Goal: Use online tool/utility: Utilize a website feature to perform a specific function

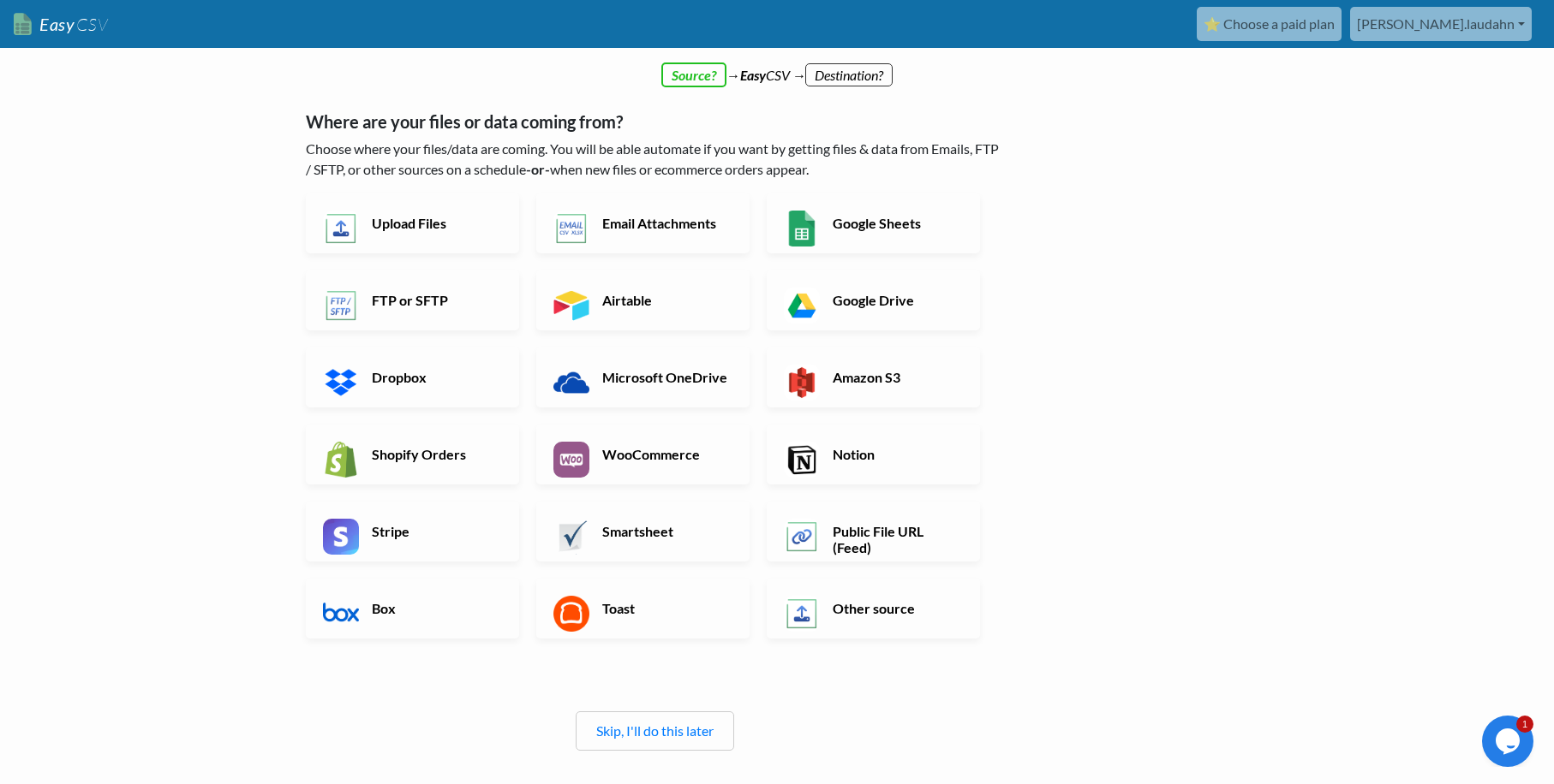
click at [781, 682] on div "Where are your files or data coming from? Choose where your files/data are comi…" at bounding box center [655, 422] width 698 height 656
click at [856, 228] on h6 "Google Sheets" at bounding box center [896, 223] width 134 height 17
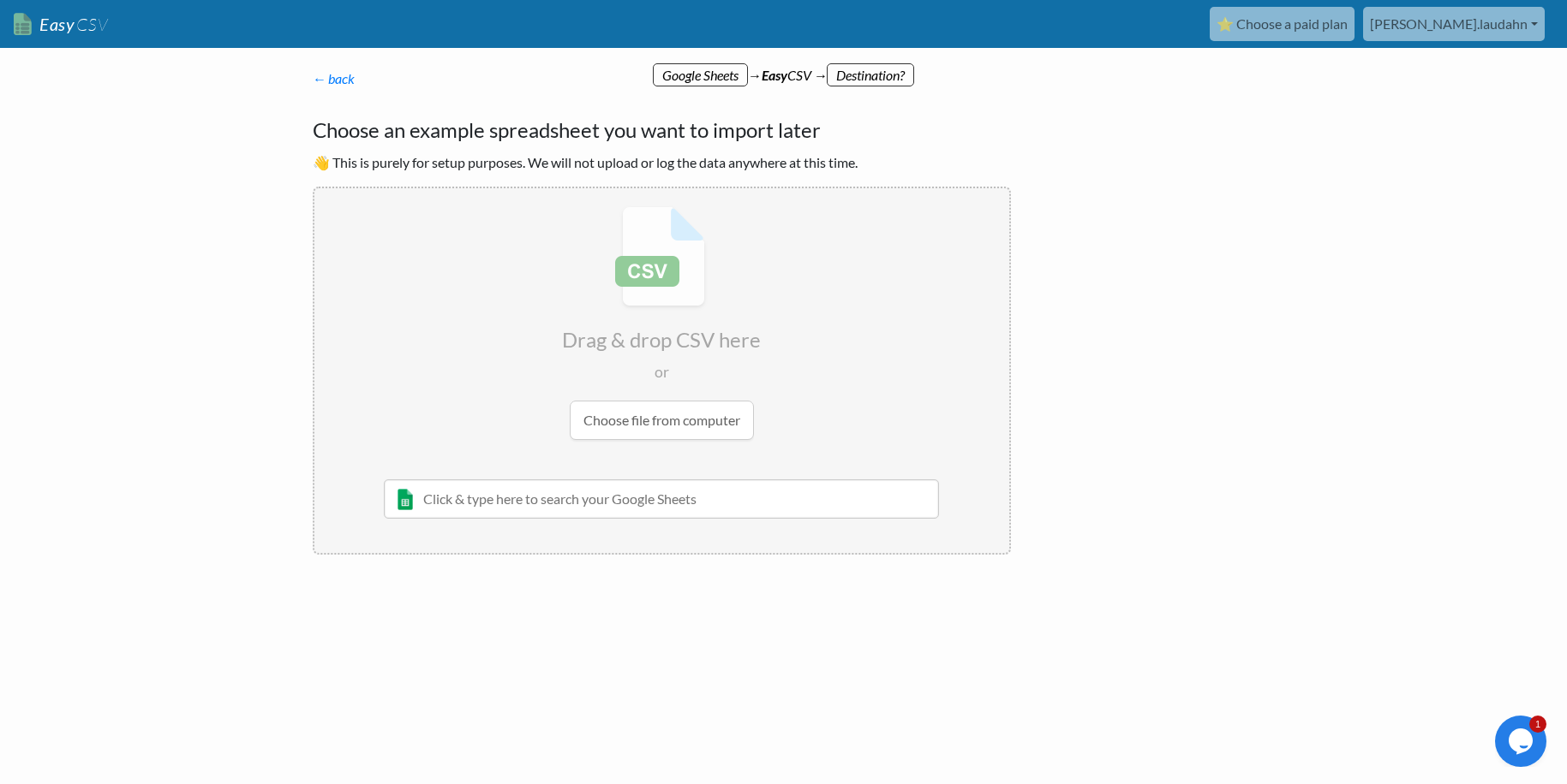
click at [651, 430] on input "file" at bounding box center [661, 323] width 694 height 269
click at [661, 506] on input "text" at bounding box center [661, 499] width 556 height 40
click at [406, 508] on input "text" at bounding box center [661, 499] width 556 height 40
click at [453, 502] on input "text" at bounding box center [661, 499] width 556 height 40
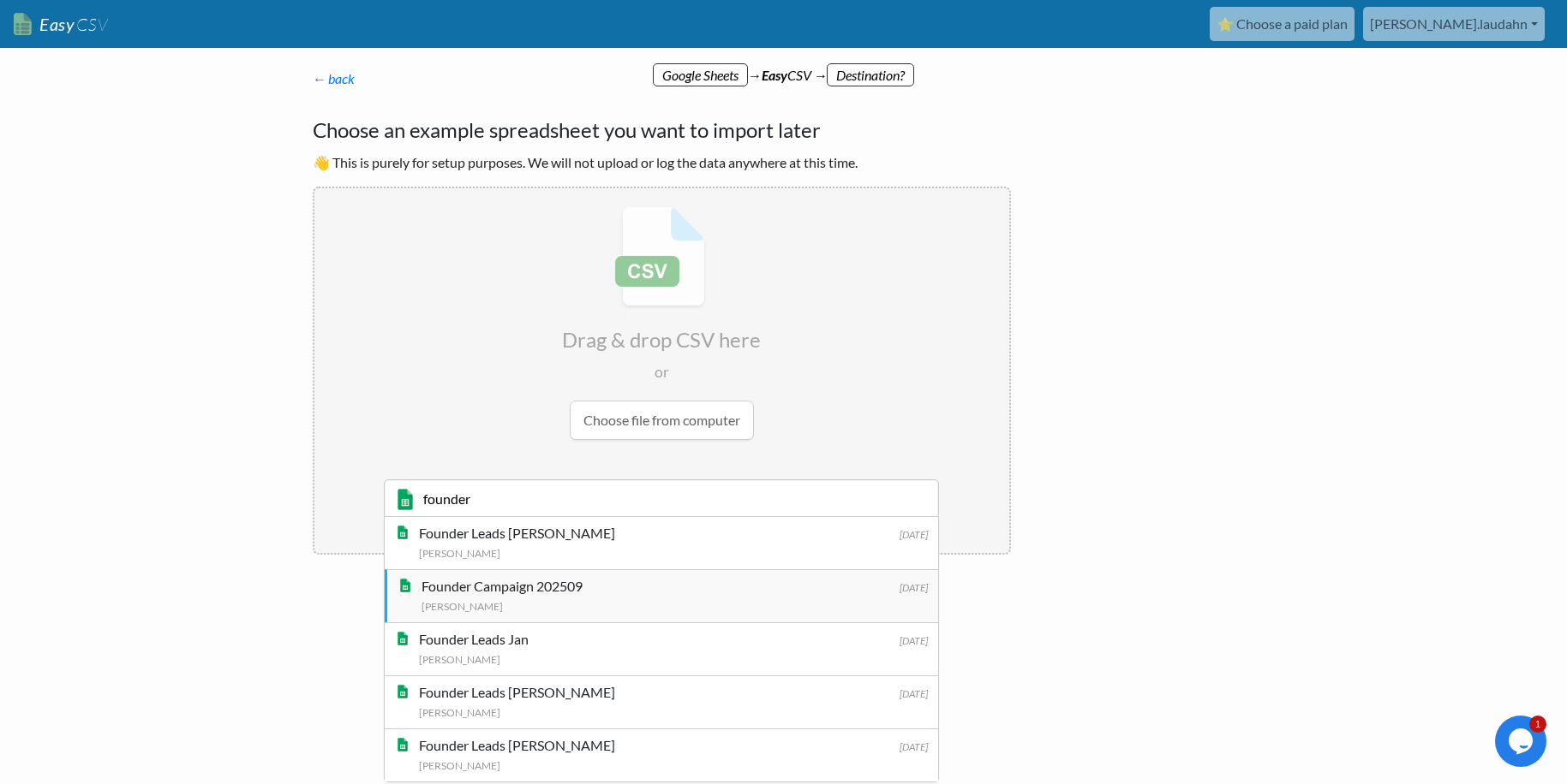
type input "founder"
click at [554, 584] on div "Founder Campaign 202509" at bounding box center [674, 586] width 507 height 20
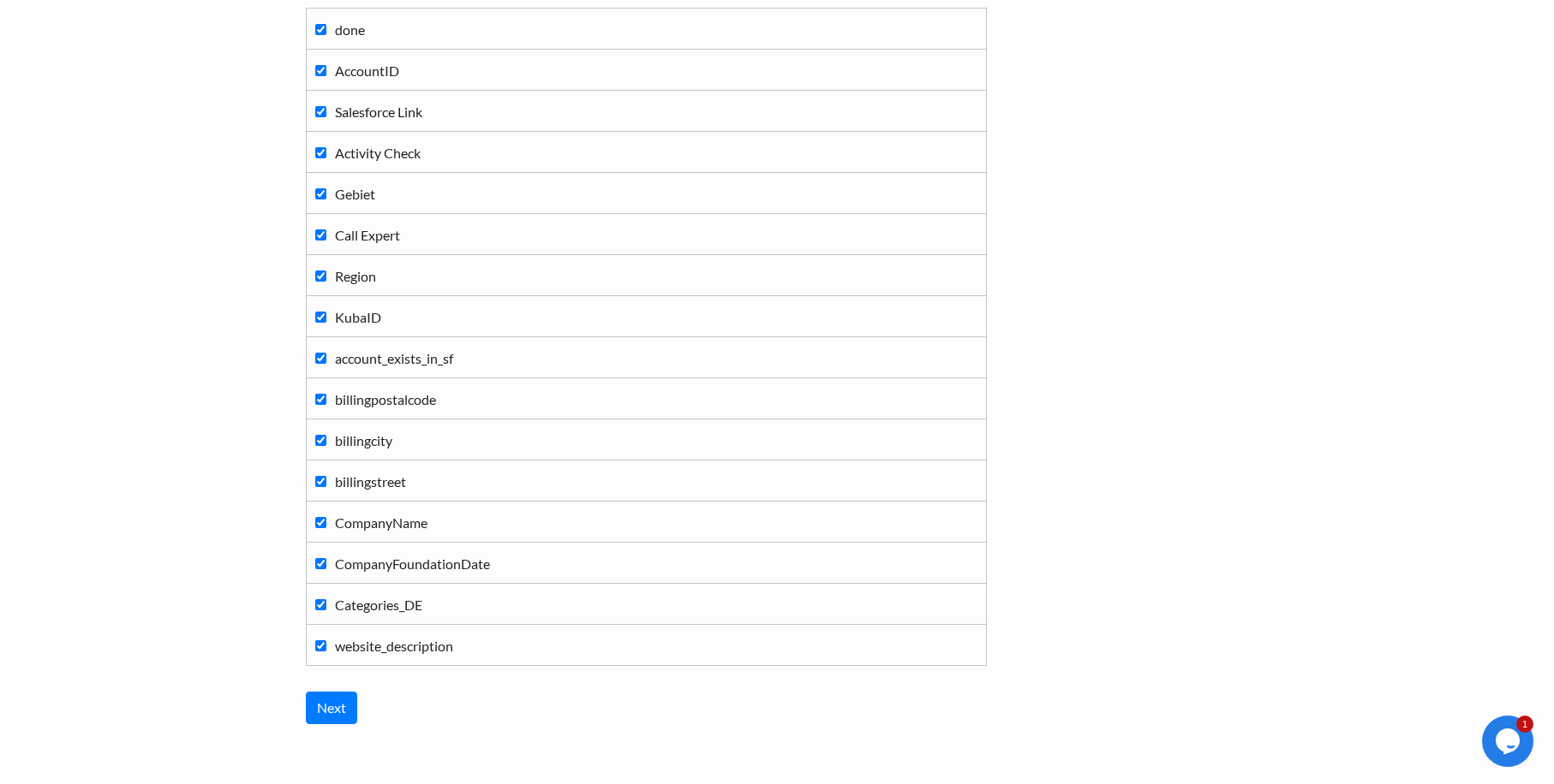
scroll to position [256, 0]
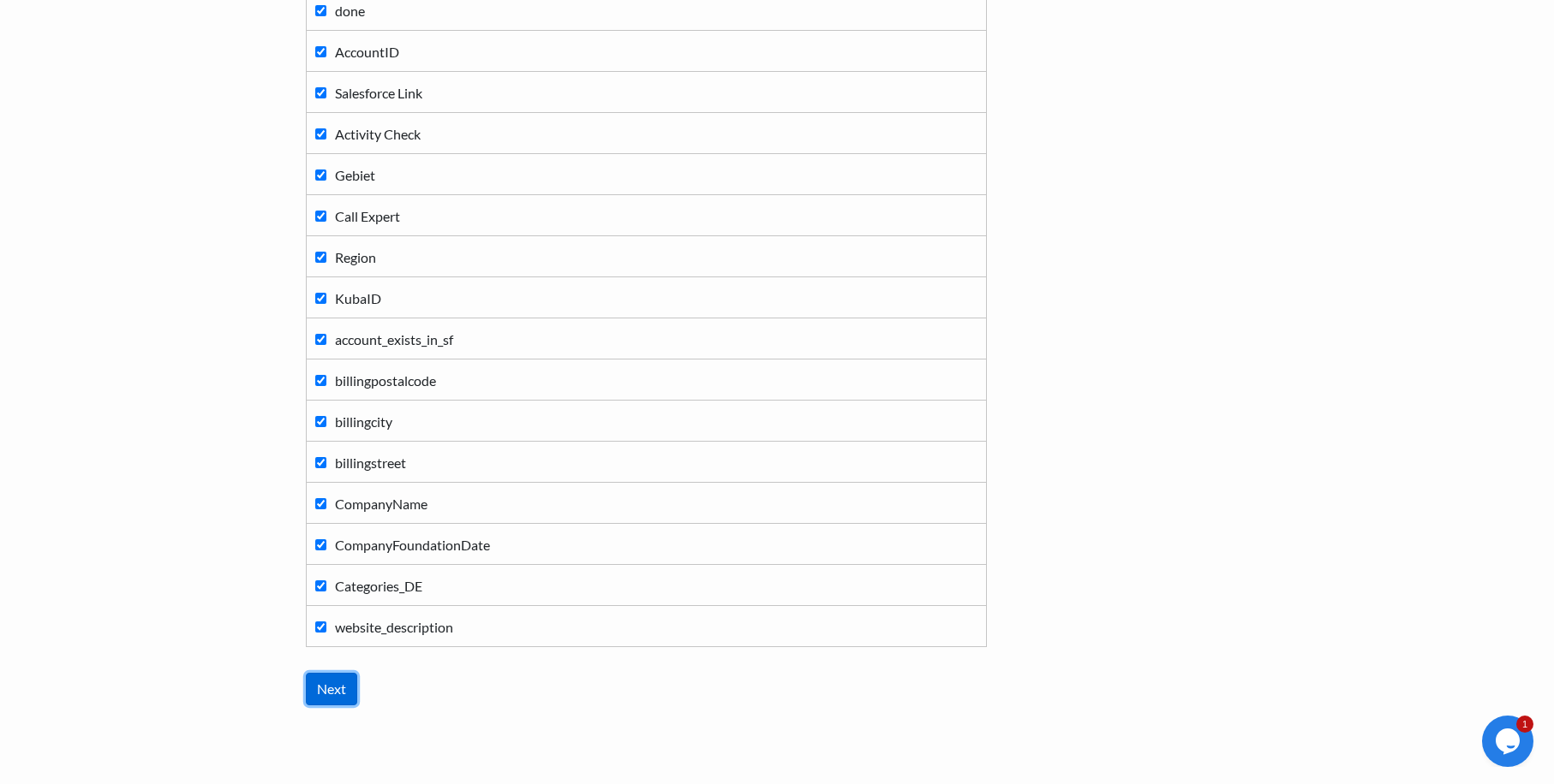
click at [339, 689] on input "Next" at bounding box center [332, 688] width 51 height 32
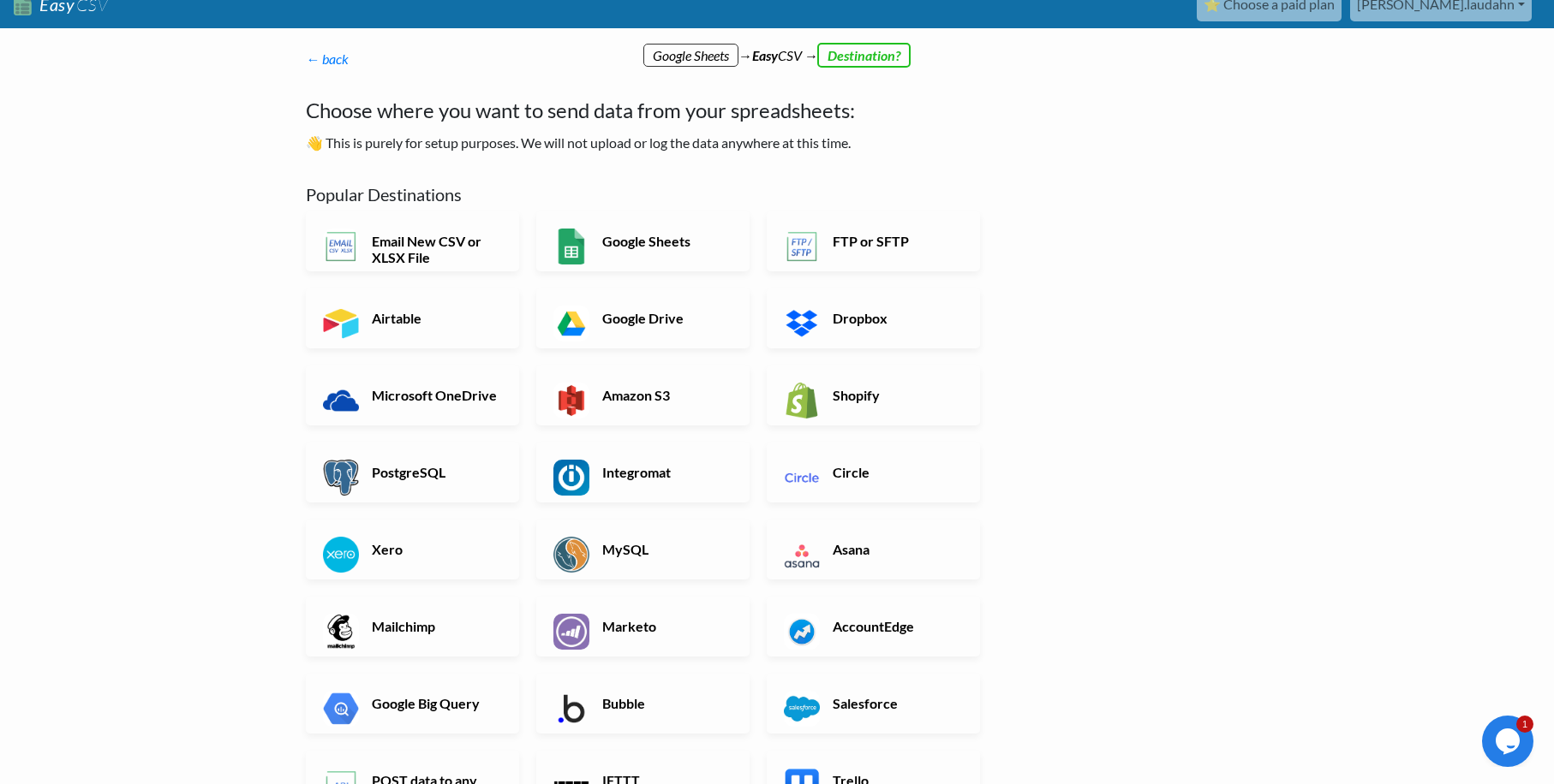
scroll to position [0, 0]
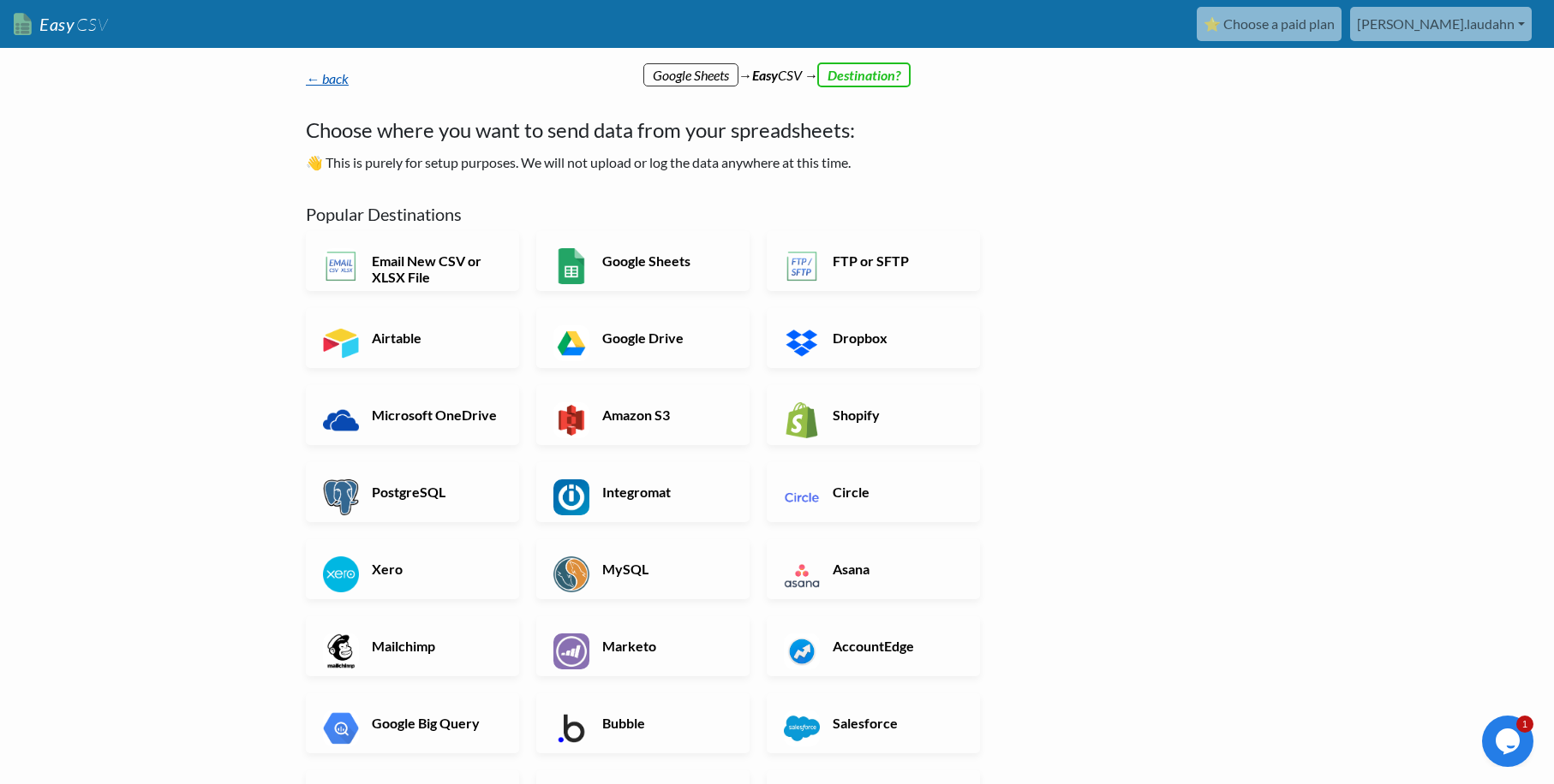
click at [336, 74] on link "← back" at bounding box center [327, 78] width 43 height 17
